Goal: Information Seeking & Learning: Learn about a topic

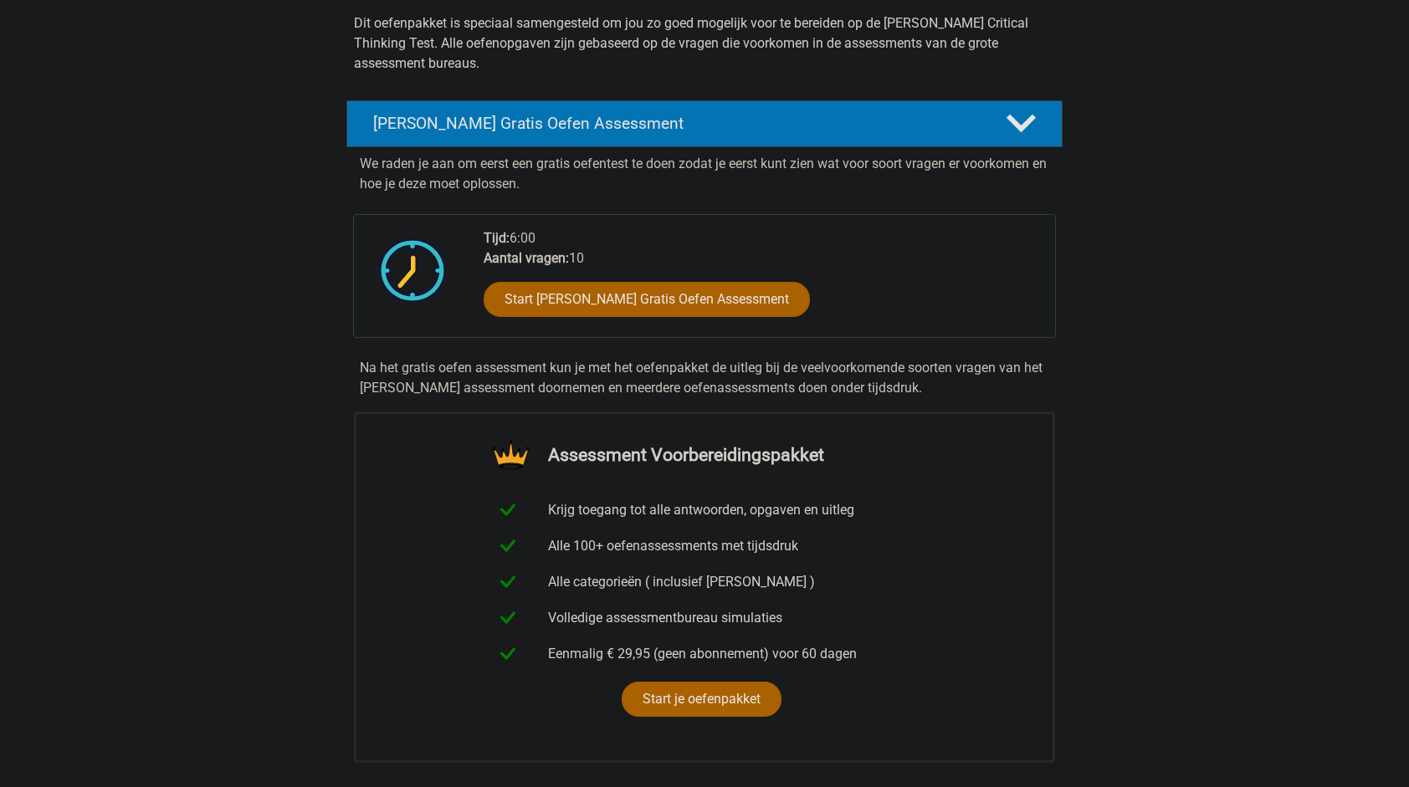
scroll to position [223, 0]
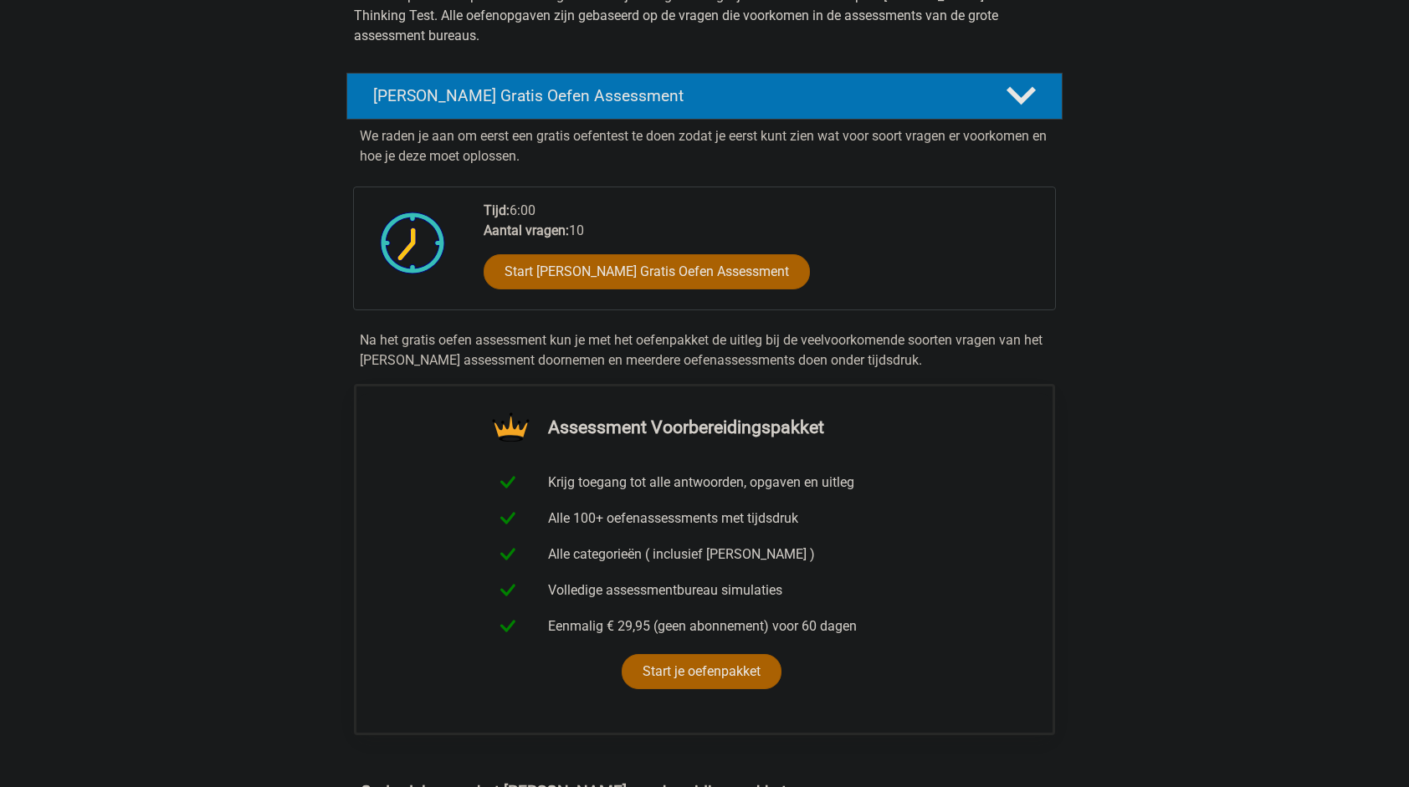
click at [725, 289] on div "Start Watson Glaser Gratis Oefen Assessment" at bounding box center [763, 275] width 558 height 69
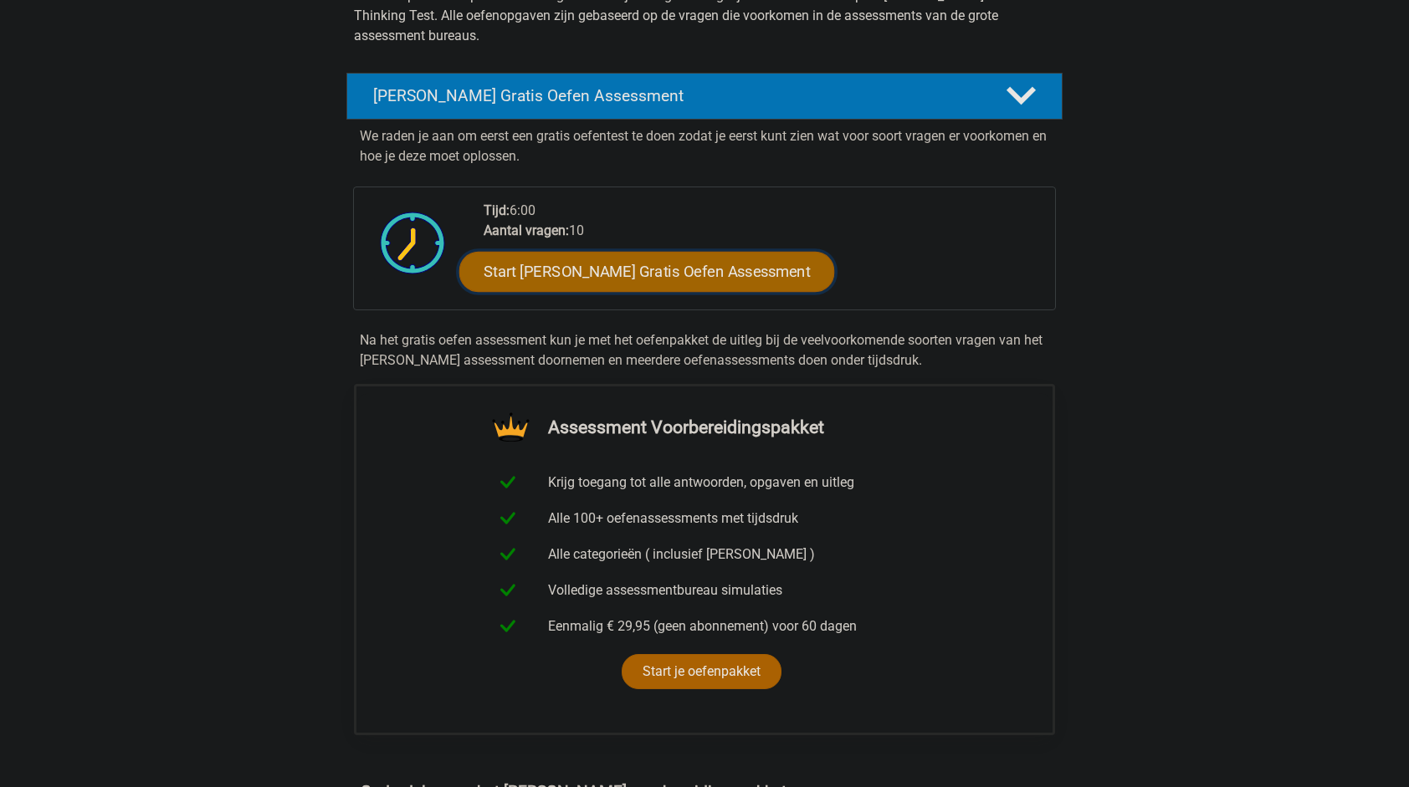
click at [725, 269] on link "Start Watson Glaser Gratis Oefen Assessment" at bounding box center [647, 272] width 376 height 40
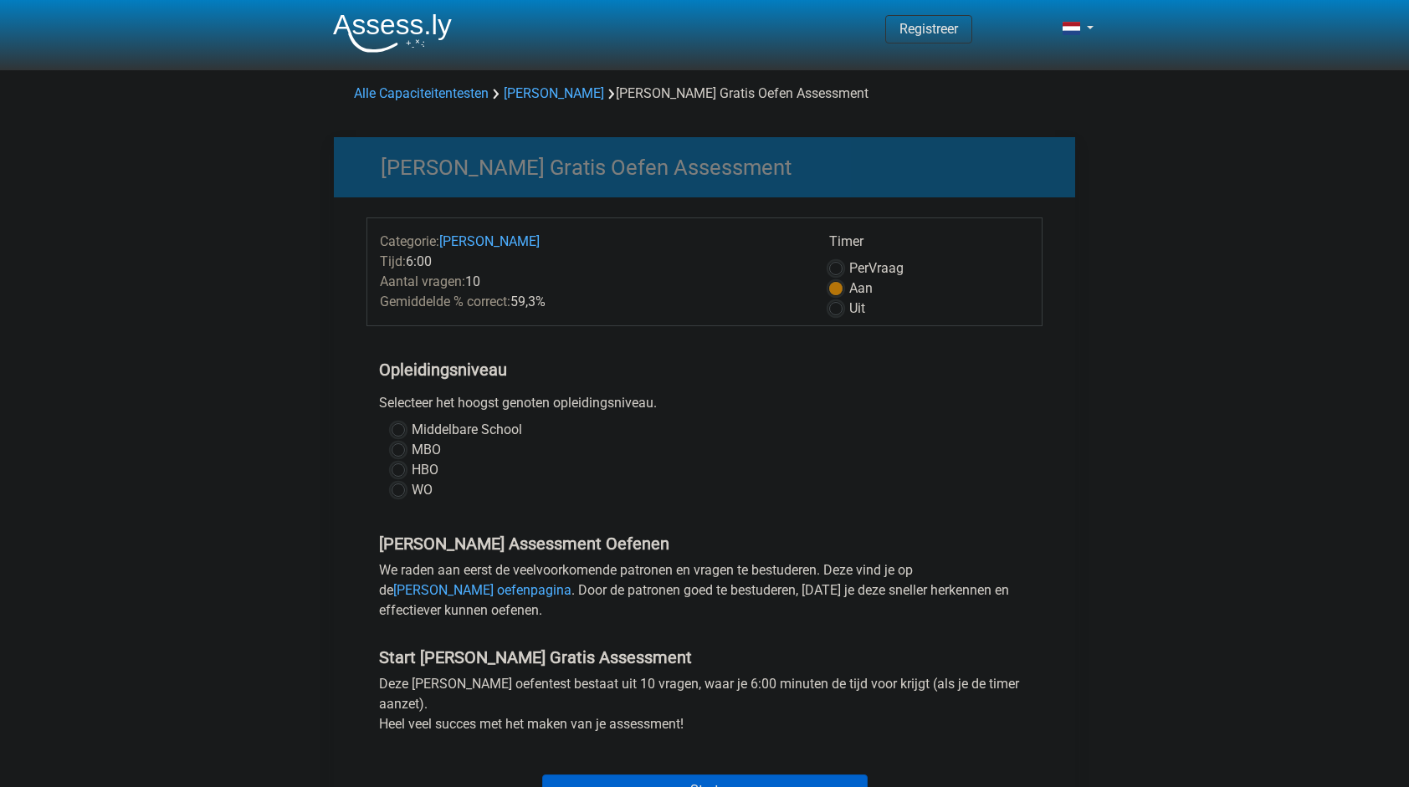
click at [412, 465] on label "HBO" at bounding box center [425, 470] width 27 height 20
click at [397, 465] on input "HBO" at bounding box center [398, 468] width 13 height 17
radio input "true"
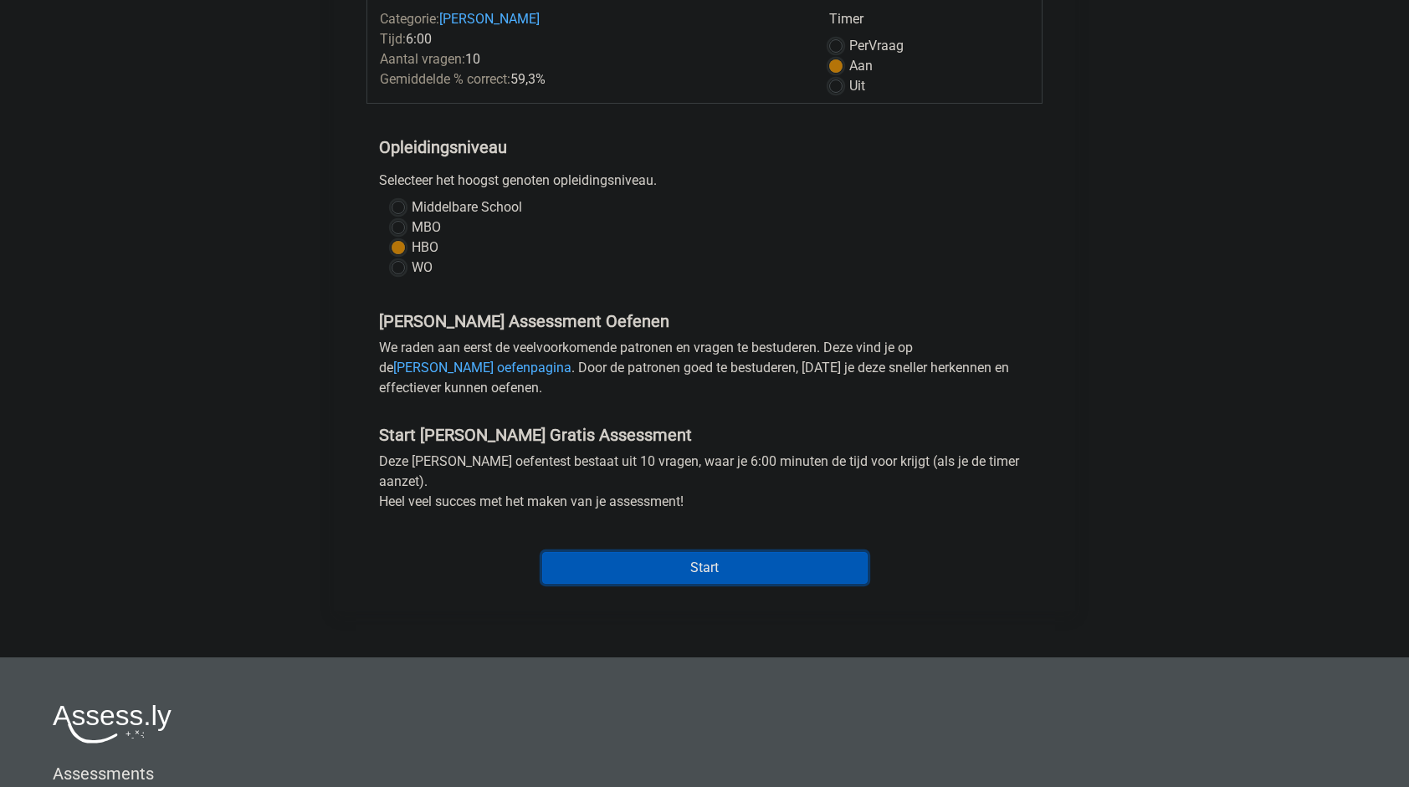
click at [684, 570] on input "Start" at bounding box center [704, 568] width 325 height 32
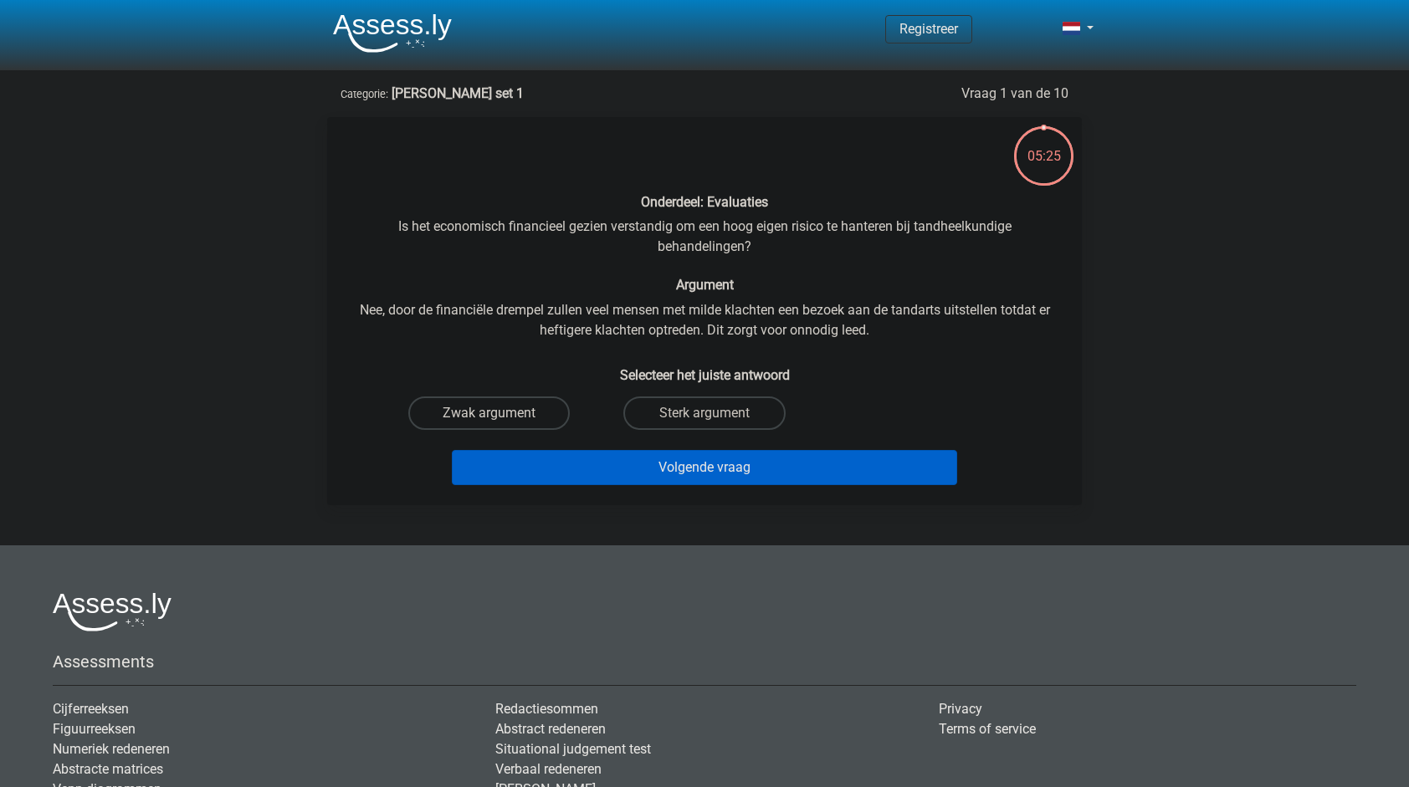
click at [514, 417] on label "Zwak argument" at bounding box center [488, 413] width 161 height 33
click at [500, 417] on input "Zwak argument" at bounding box center [494, 418] width 11 height 11
radio input "true"
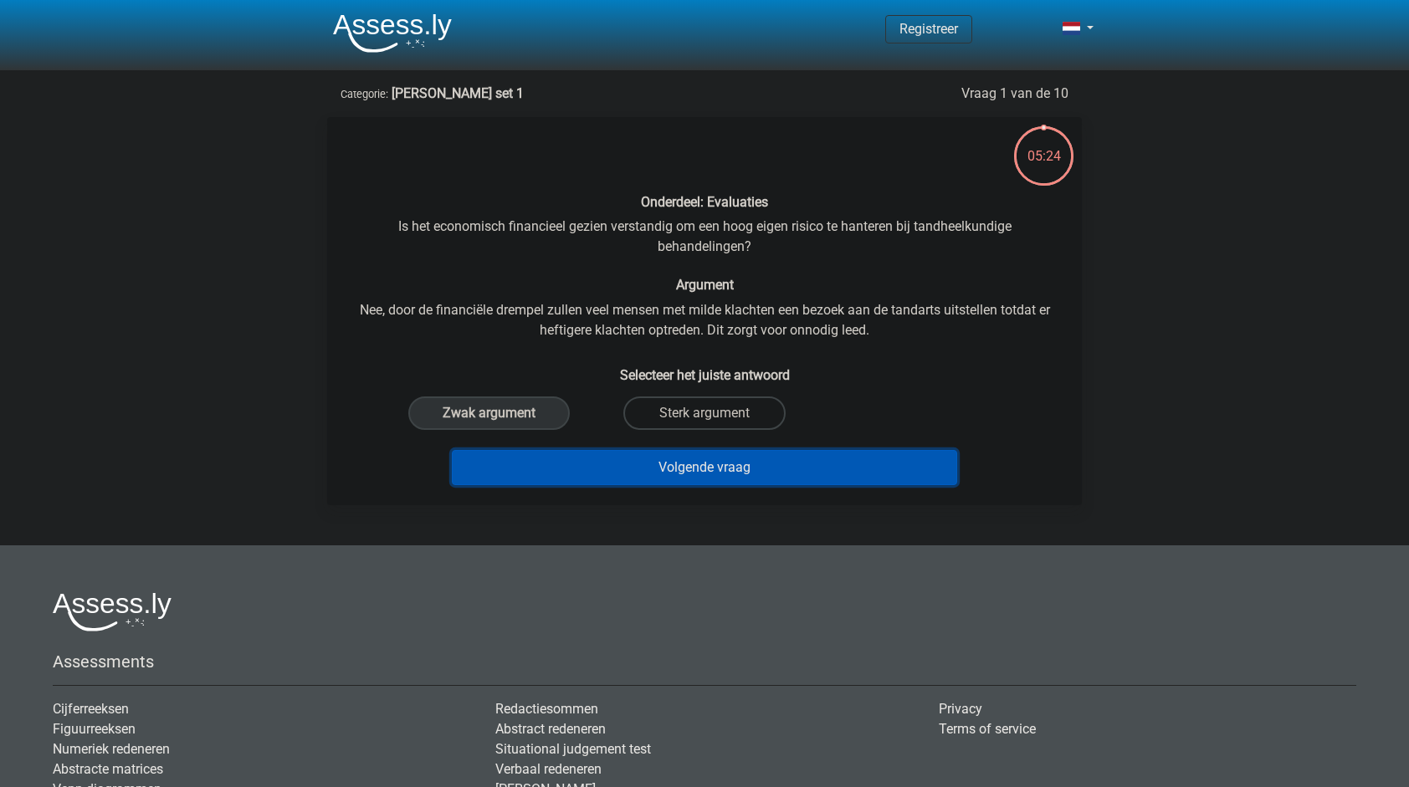
click at [621, 458] on button "Volgende vraag" at bounding box center [705, 467] width 506 height 35
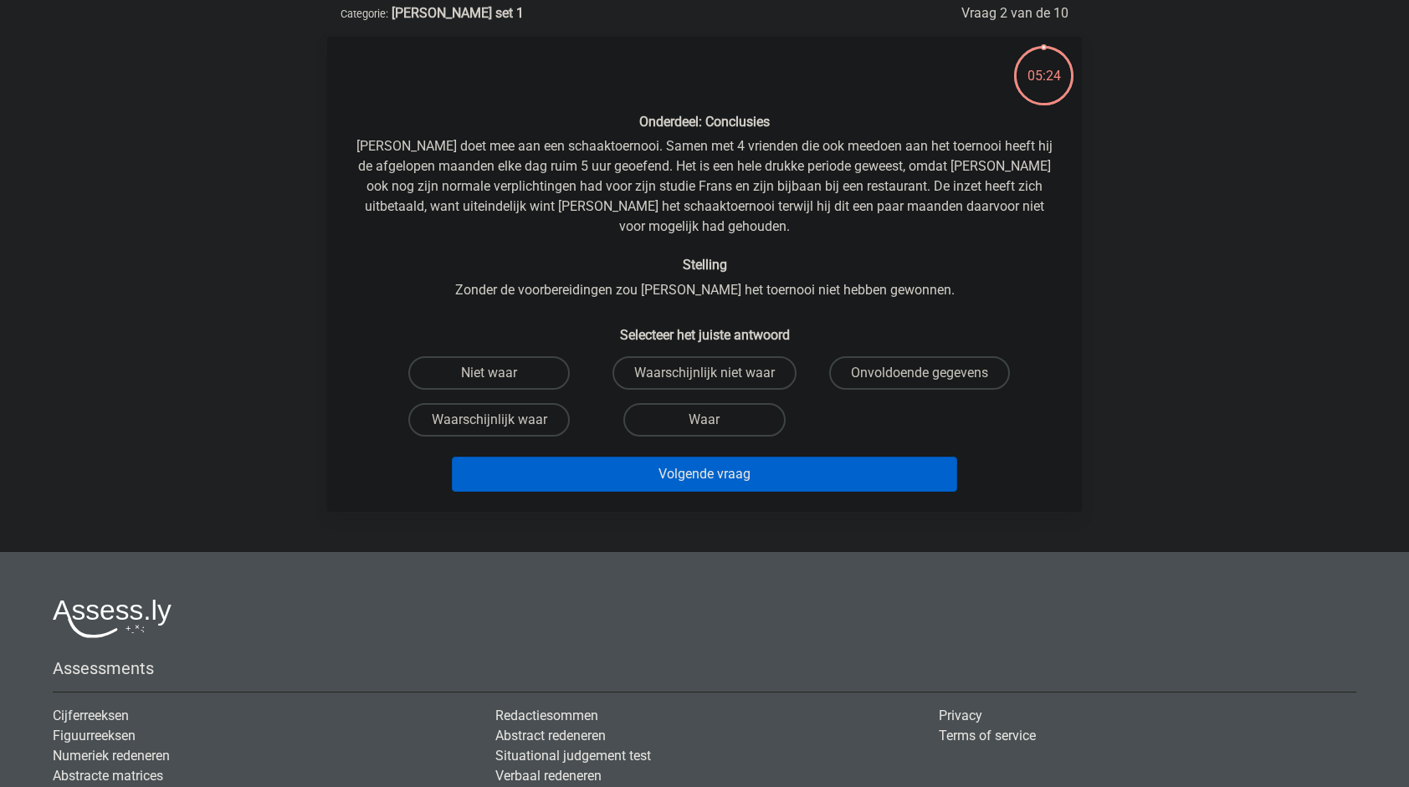
scroll to position [84, 0]
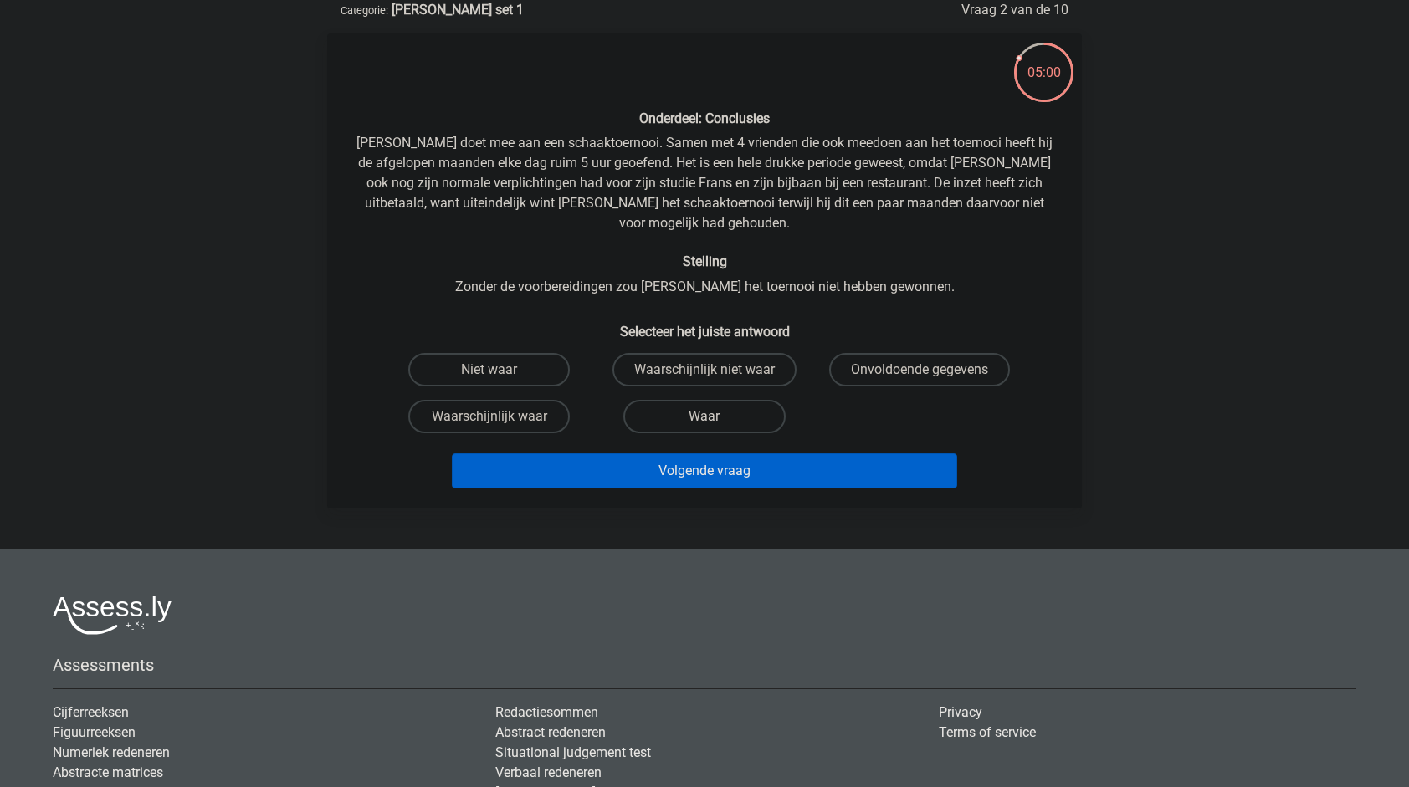
click at [674, 402] on label "Waar" at bounding box center [703, 416] width 161 height 33
click at [704, 417] on input "Waar" at bounding box center [709, 422] width 11 height 11
radio input "true"
click at [537, 400] on label "Waarschijnlijk waar" at bounding box center [488, 416] width 161 height 33
click at [500, 417] on input "Waarschijnlijk waar" at bounding box center [494, 422] width 11 height 11
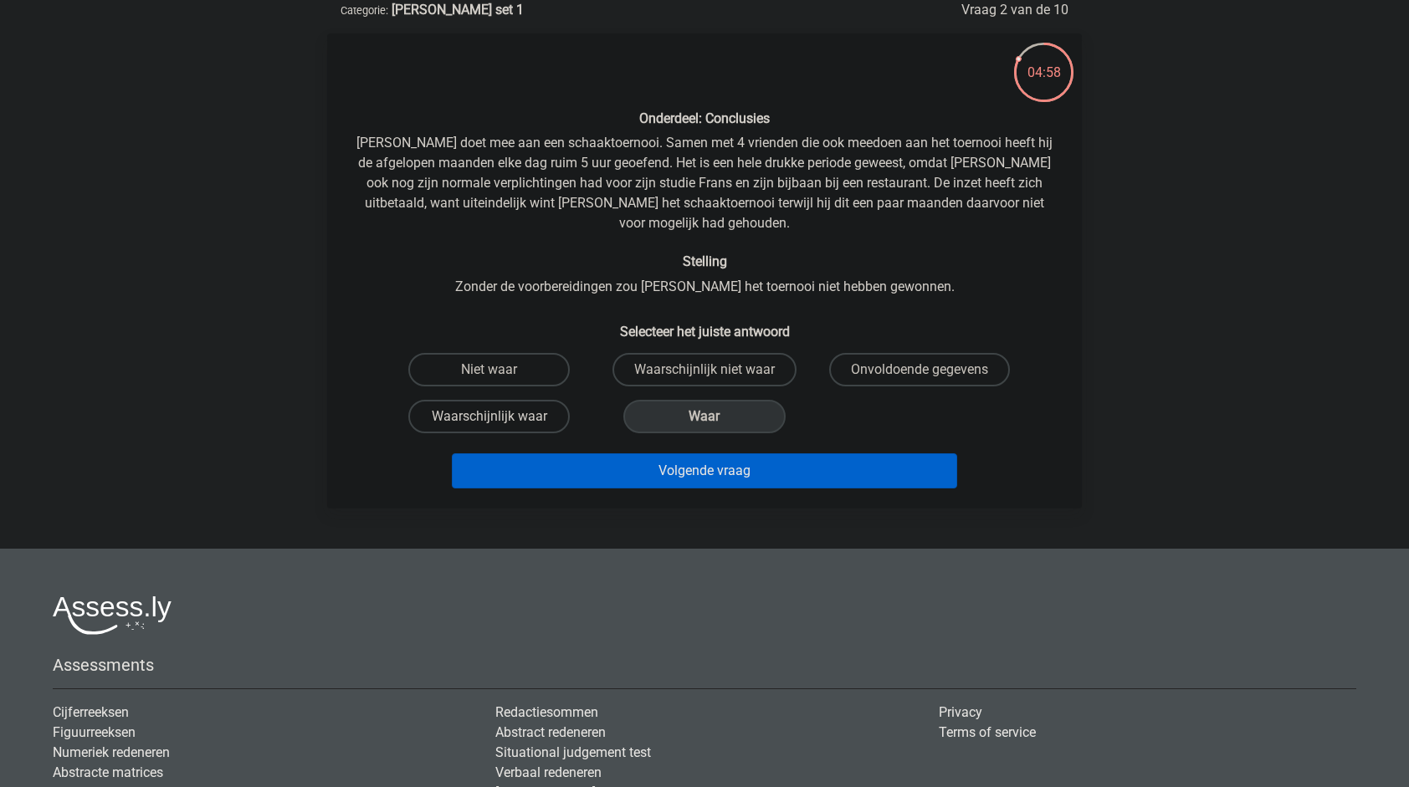
radio input "true"
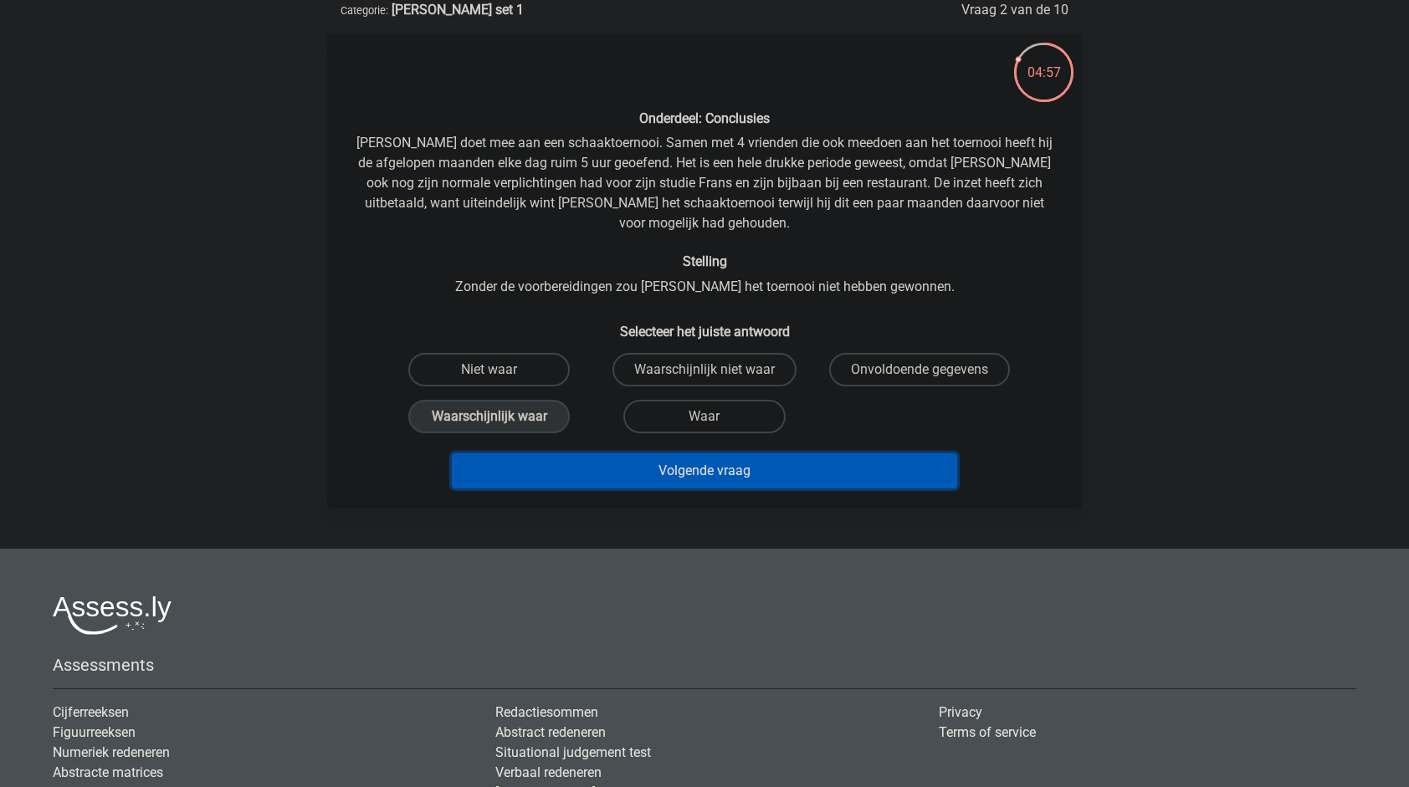
click at [634, 453] on button "Volgende vraag" at bounding box center [705, 470] width 506 height 35
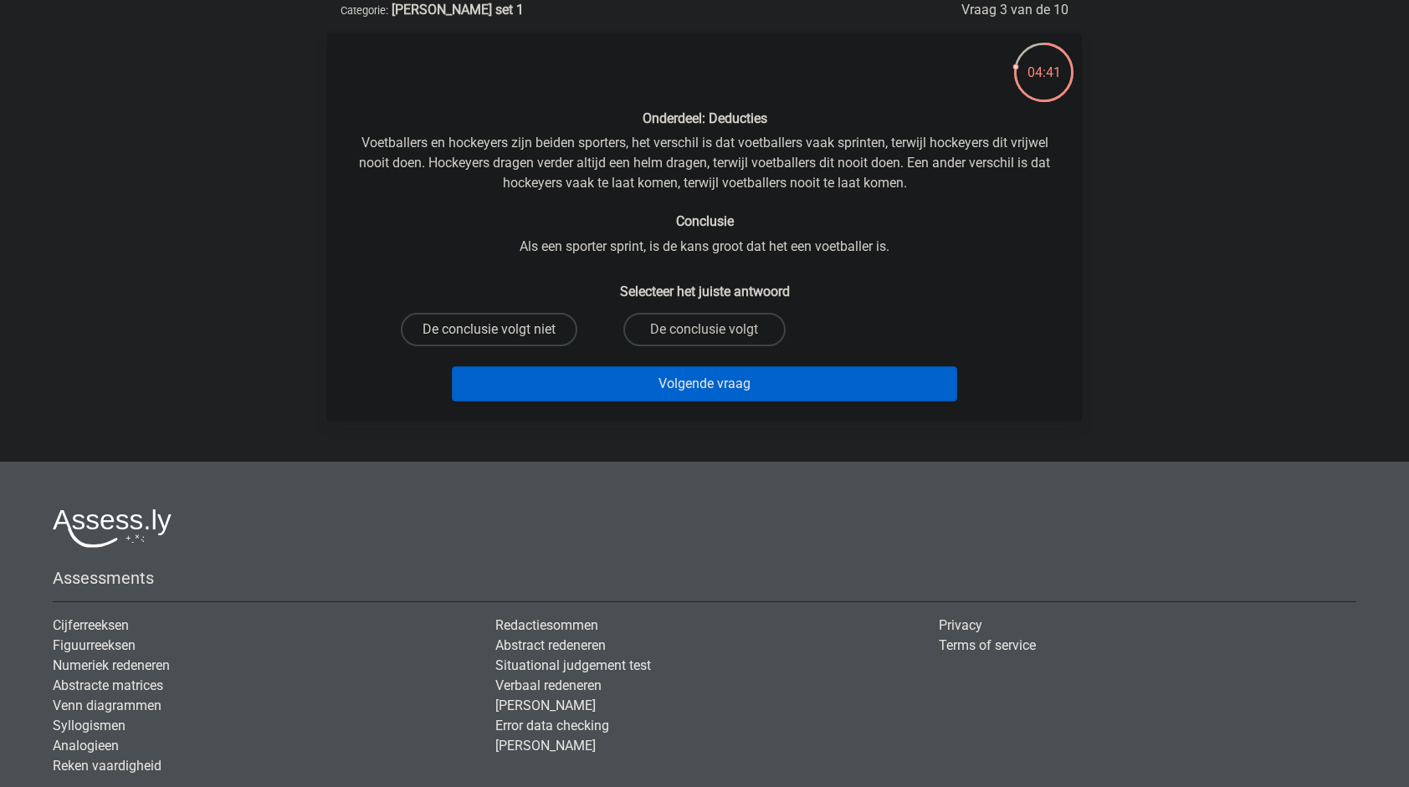
click at [517, 338] on label "De conclusie volgt niet" at bounding box center [489, 329] width 177 height 33
click at [500, 338] on input "De conclusie volgt niet" at bounding box center [494, 335] width 11 height 11
radio input "true"
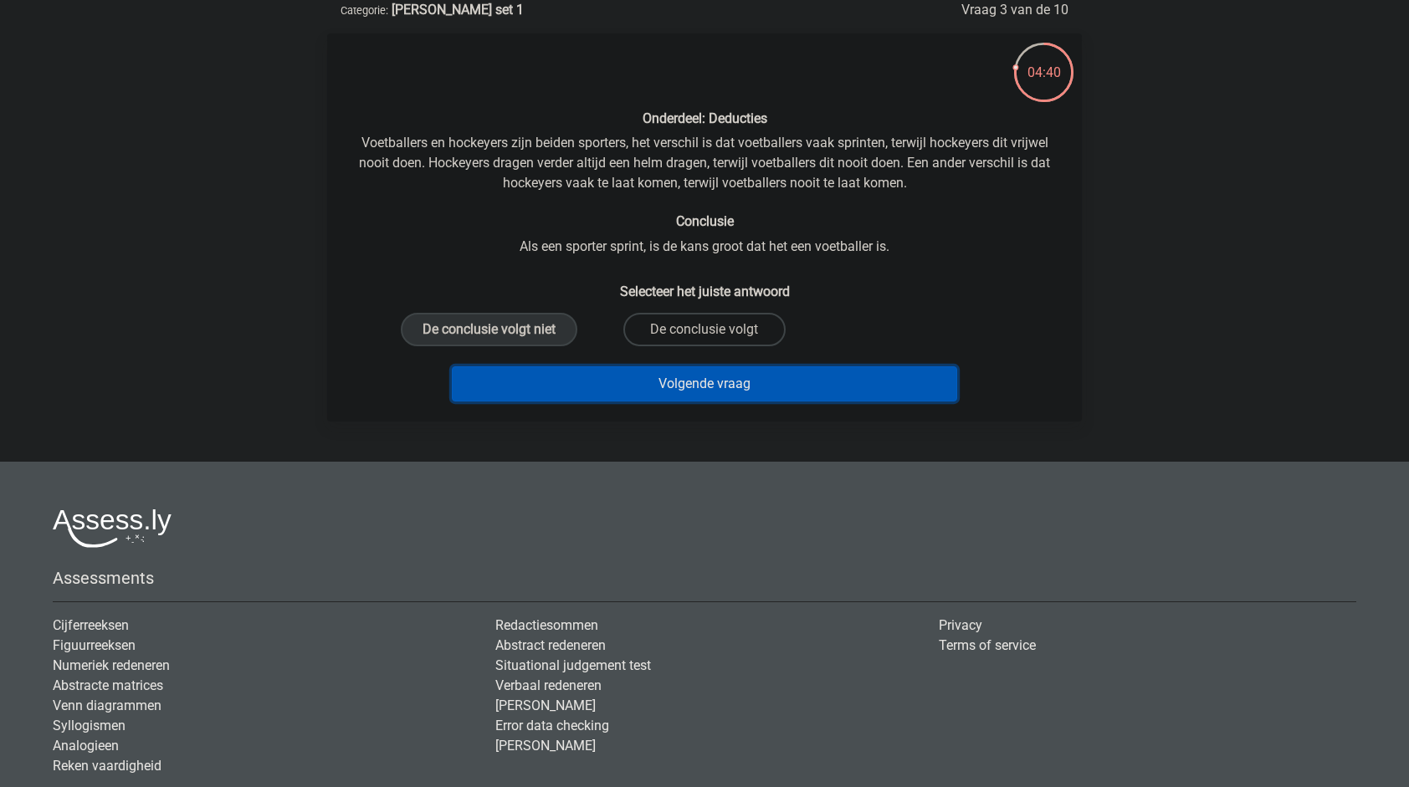
click at [578, 392] on button "Volgende vraag" at bounding box center [705, 383] width 506 height 35
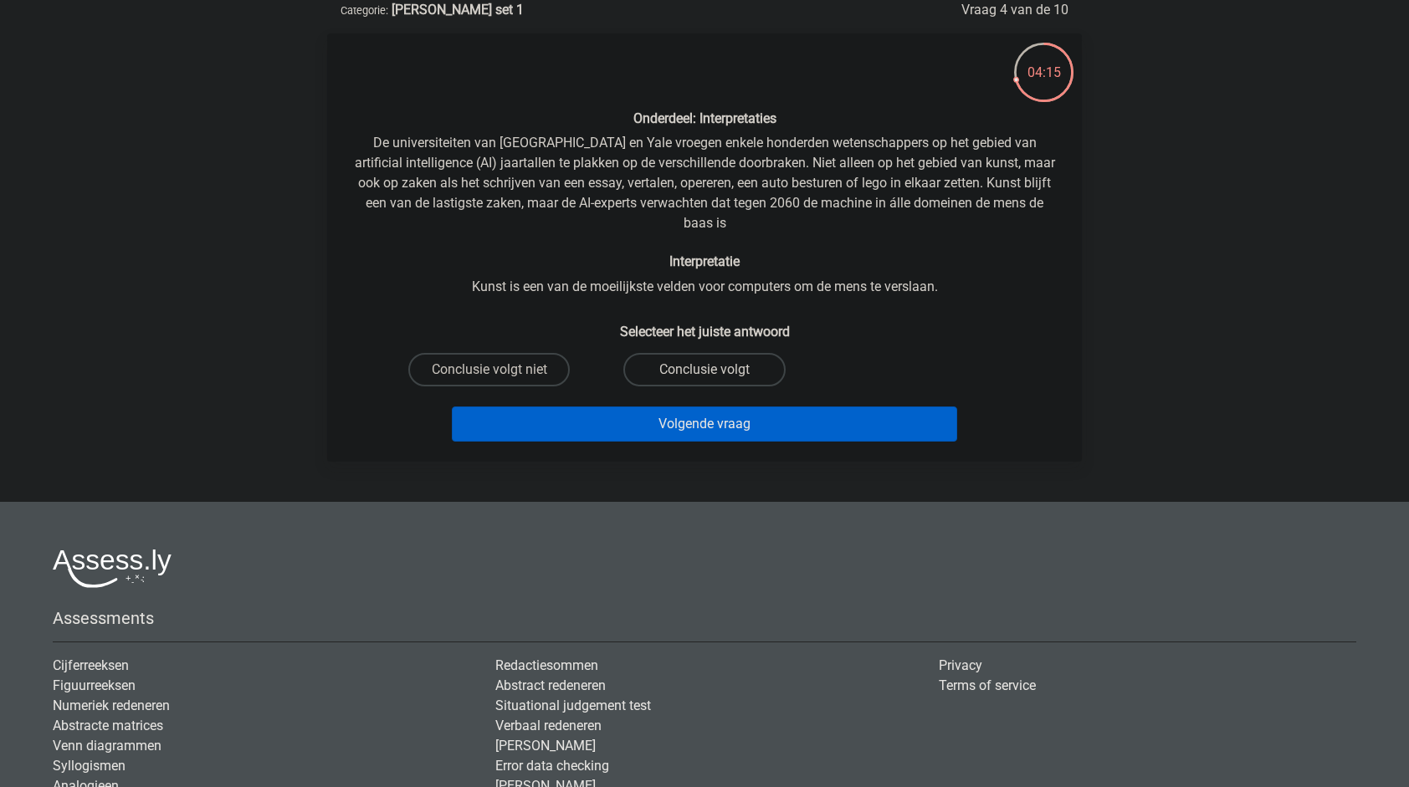
click at [694, 375] on label "Conclusie volgt" at bounding box center [703, 369] width 161 height 33
click at [704, 375] on input "Conclusie volgt" at bounding box center [709, 375] width 11 height 11
radio input "true"
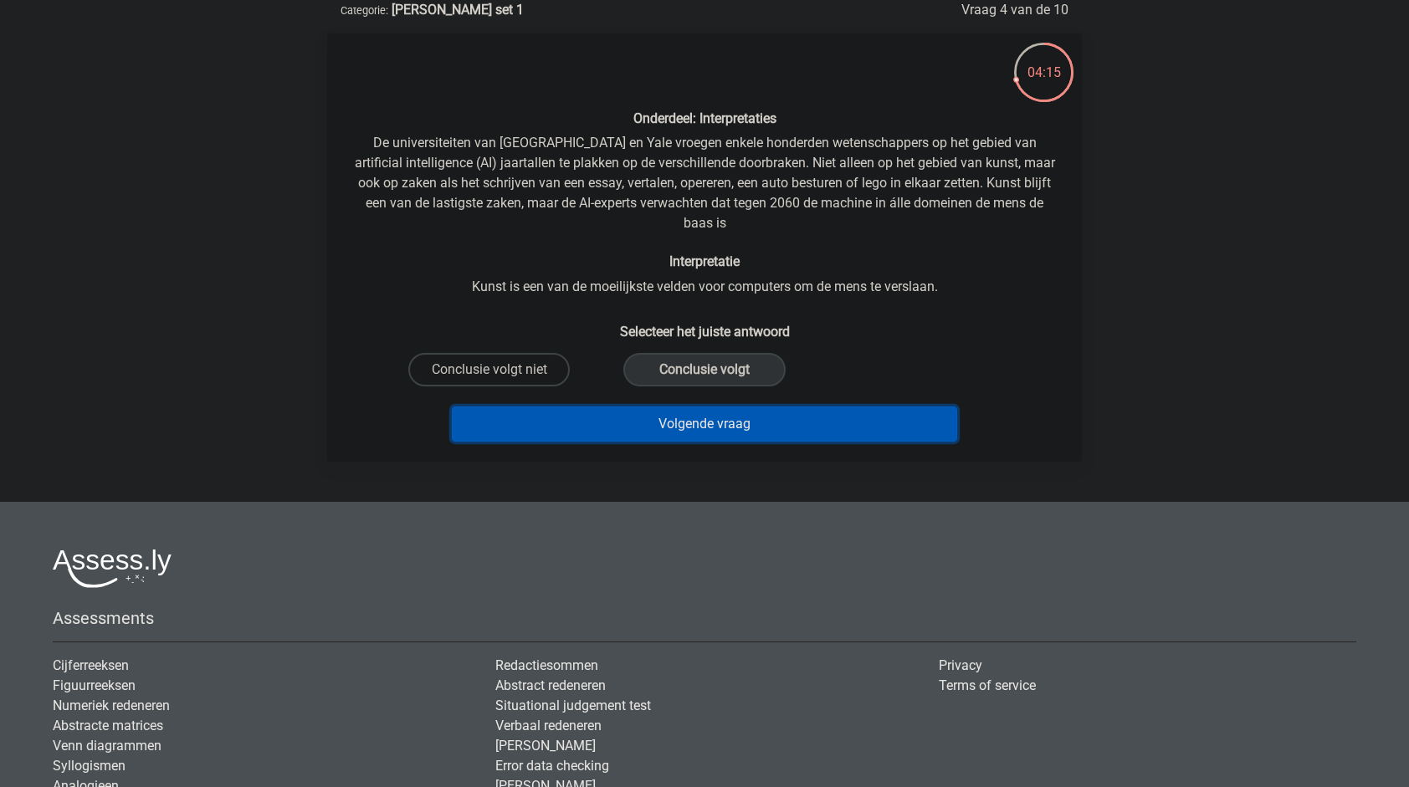
click at [698, 414] on button "Volgende vraag" at bounding box center [705, 424] width 506 height 35
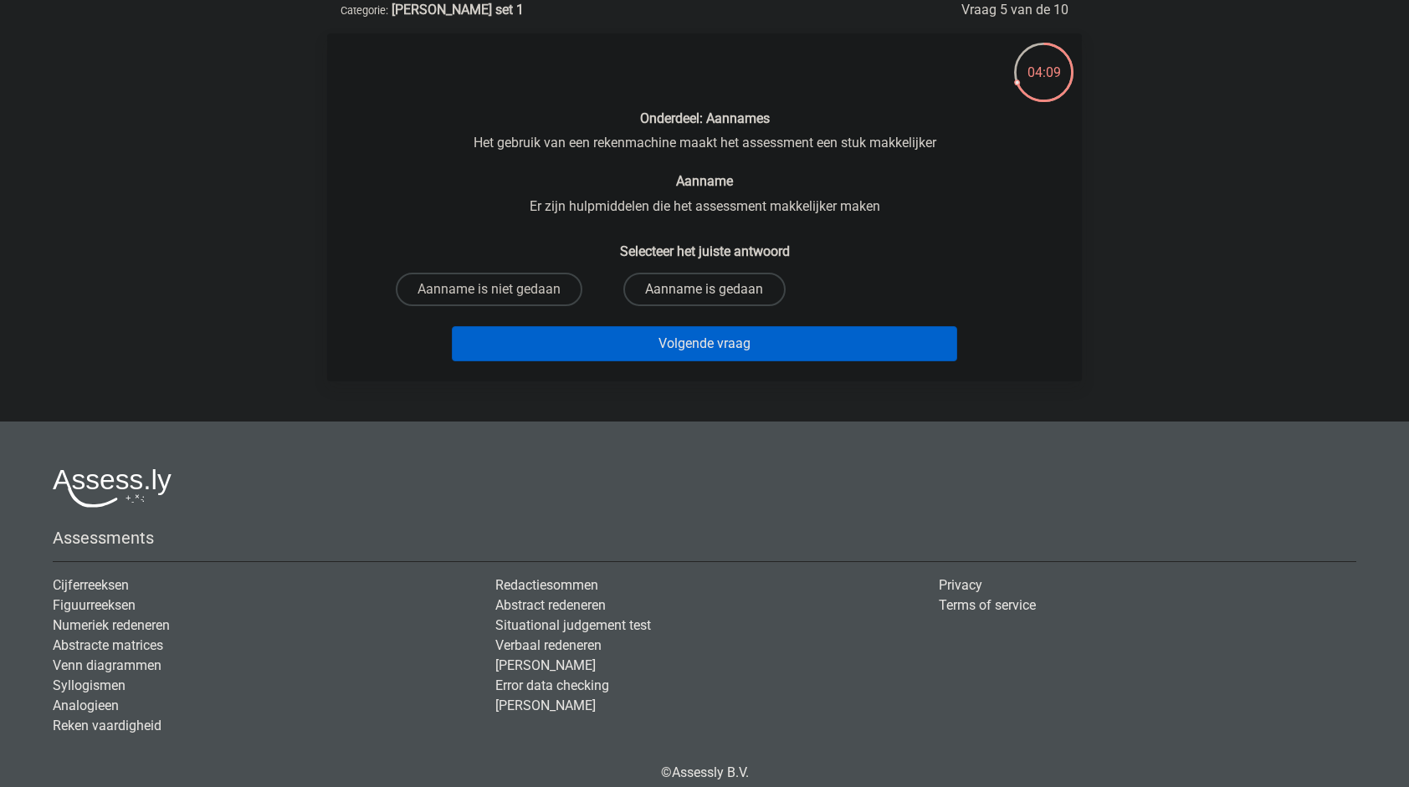
click at [666, 301] on label "Aanname is gedaan" at bounding box center [703, 289] width 161 height 33
click at [704, 300] on input "Aanname is gedaan" at bounding box center [709, 294] width 11 height 11
radio input "true"
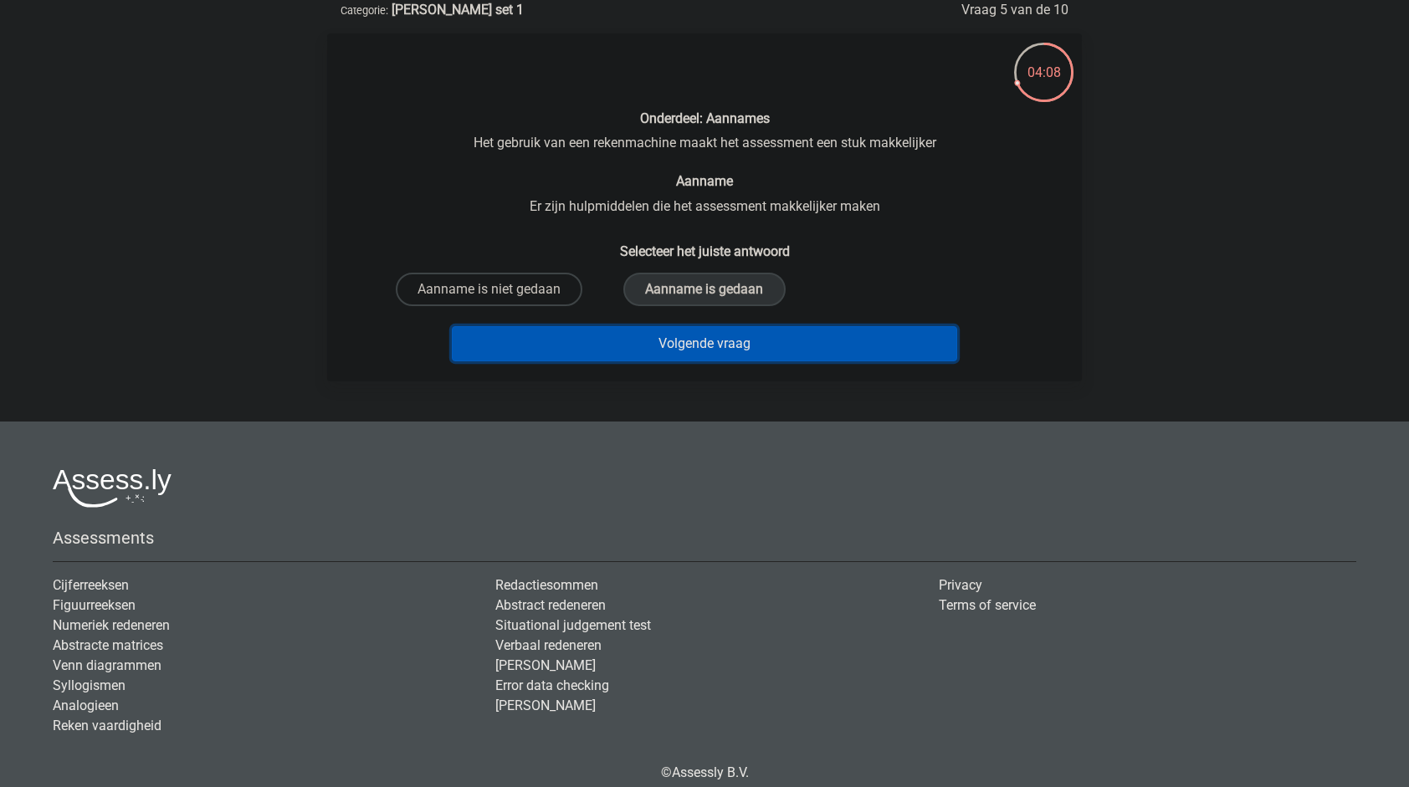
click at [668, 341] on button "Volgende vraag" at bounding box center [705, 343] width 506 height 35
